Goal: Information Seeking & Learning: Find specific fact

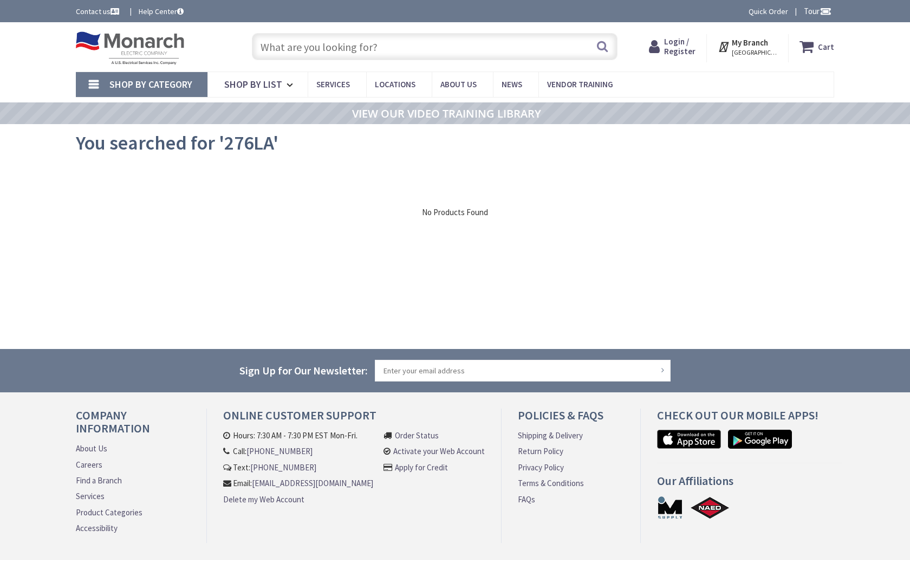
type input "Cypress Crk E Ave, Tuscaloosa, AL 35405, USA"
